Goal: Information Seeking & Learning: Learn about a topic

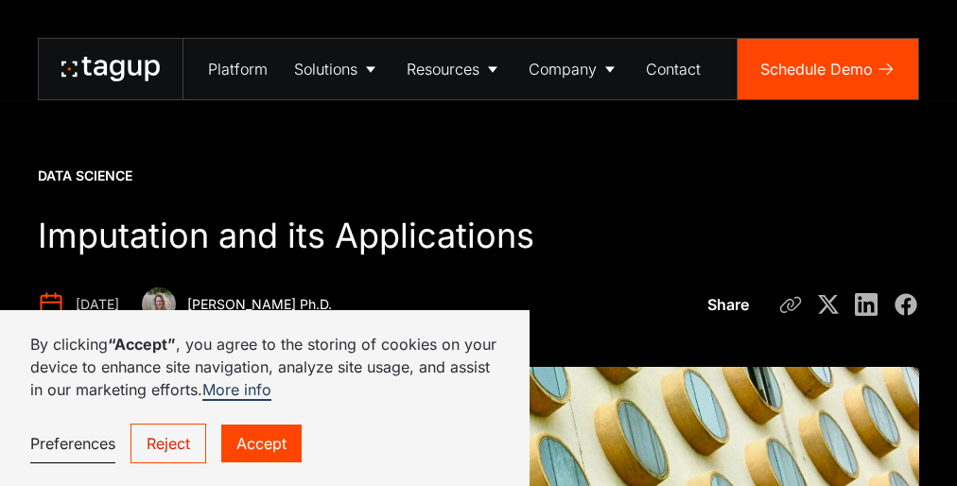
click at [265, 398] on link "More info" at bounding box center [236, 390] width 69 height 21
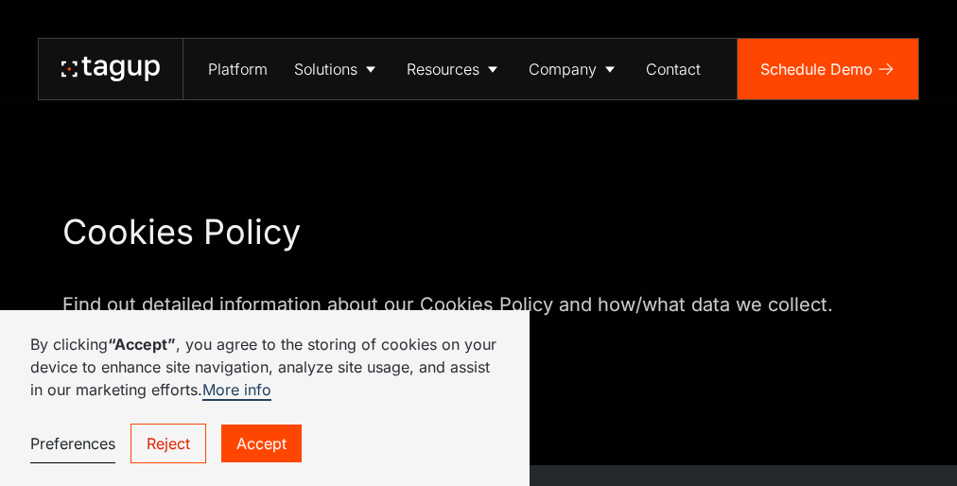
click at [265, 398] on link "More info" at bounding box center [236, 390] width 69 height 21
click at [479, 243] on h1 "Cookies Policy" at bounding box center [478, 233] width 833 height 42
click at [479, 307] on p "Find out detailed information about our Cookies Policy and how/what data we col…" at bounding box center [478, 317] width 833 height 53
